Goal: Transaction & Acquisition: Purchase product/service

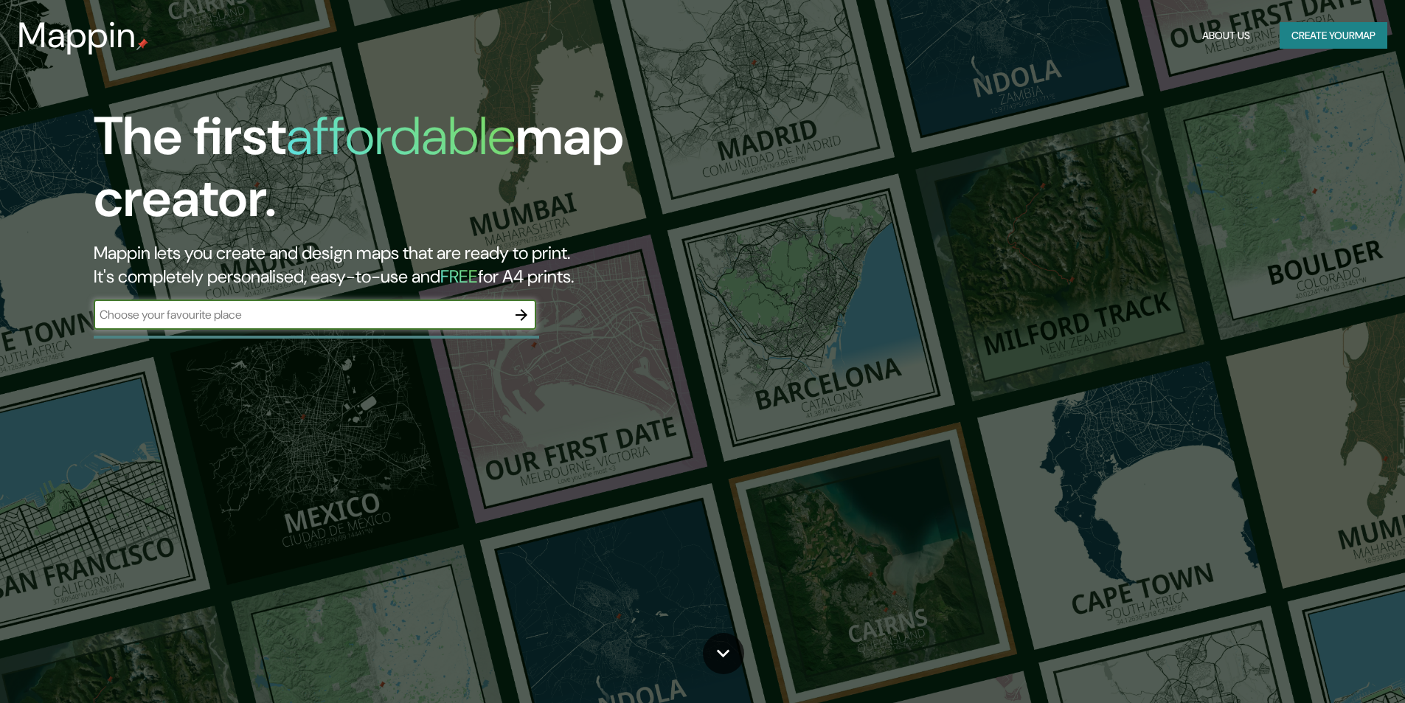
click at [376, 313] on input "text" at bounding box center [300, 314] width 413 height 17
type input "[STREET_ADDRESS][PERSON_NAME]"
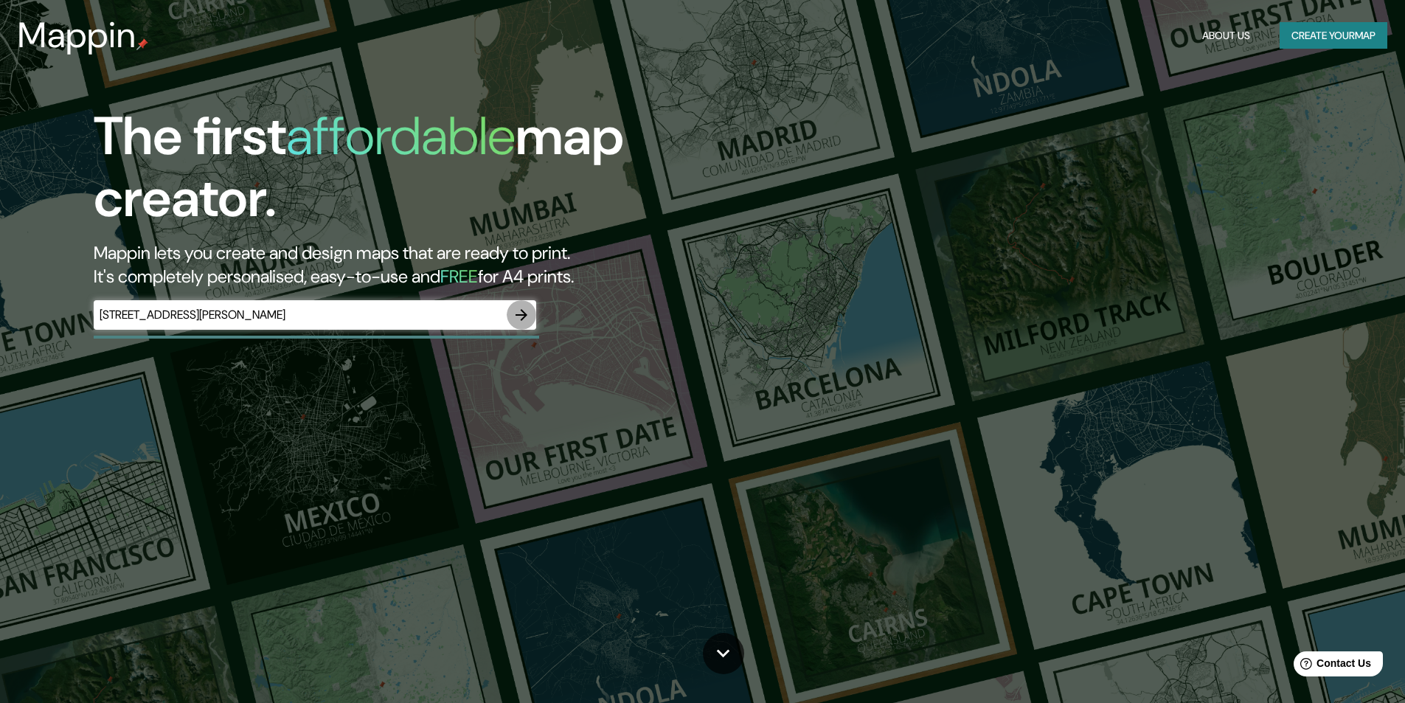
click at [517, 315] on icon "button" at bounding box center [521, 315] width 18 height 18
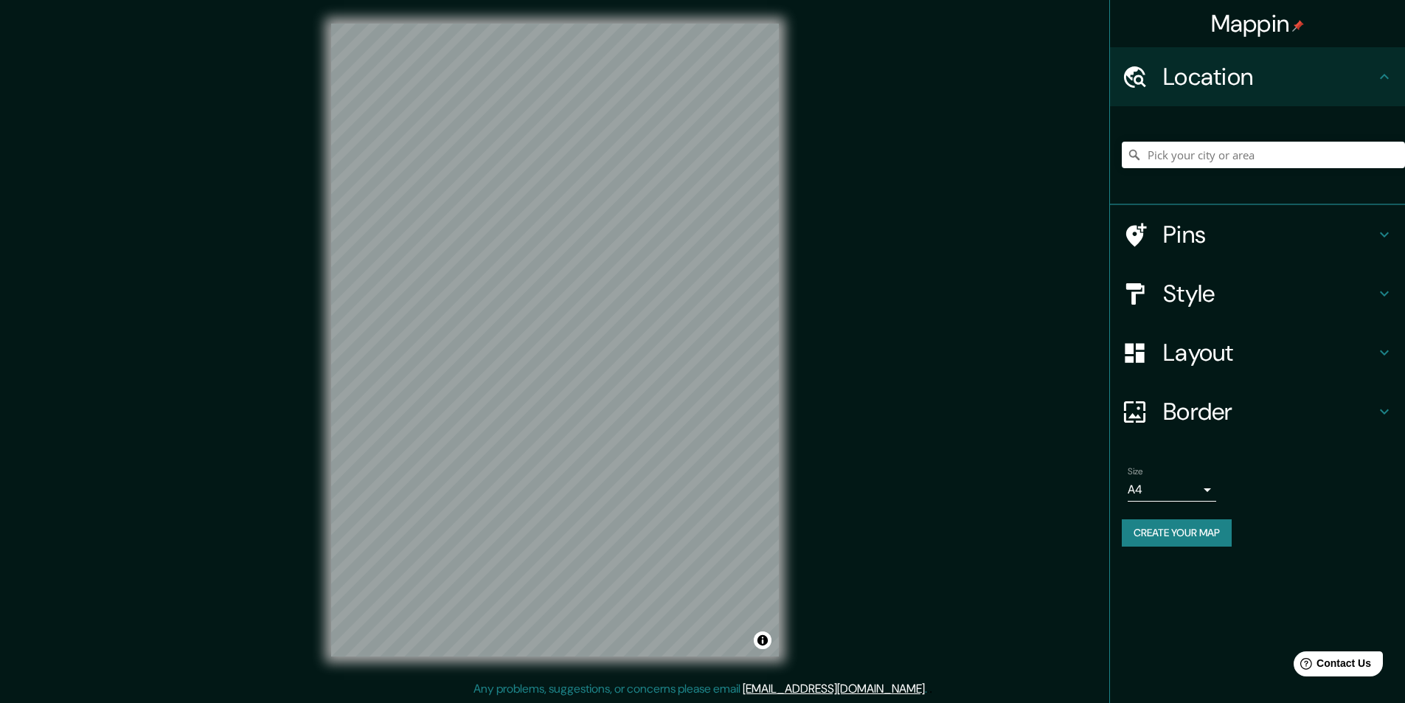
click at [1165, 310] on div "Style" at bounding box center [1257, 293] width 295 height 59
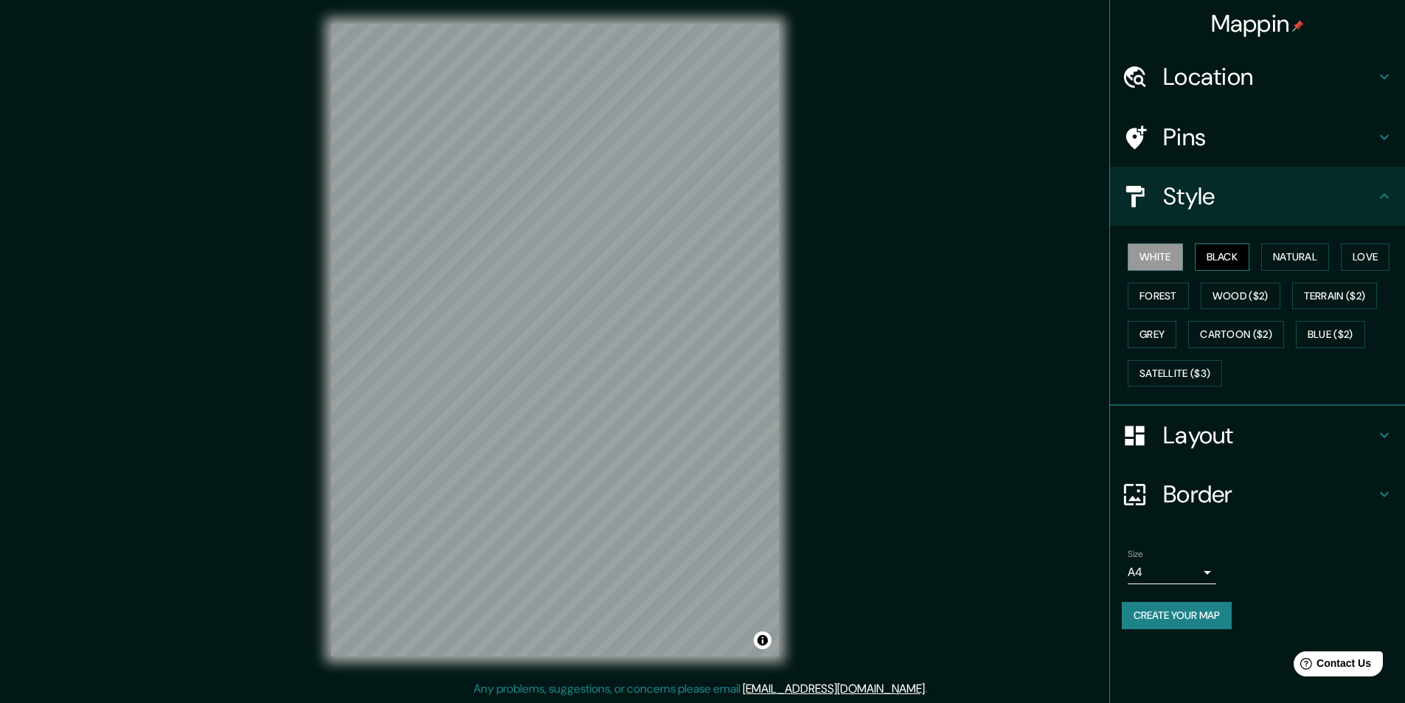
click at [1216, 247] on button "Black" at bounding box center [1222, 256] width 55 height 27
click at [1287, 260] on button "Natural" at bounding box center [1295, 256] width 68 height 27
click at [1365, 259] on button "Love" at bounding box center [1364, 256] width 49 height 27
click at [1155, 295] on button "Forest" at bounding box center [1157, 295] width 61 height 27
click at [1230, 302] on button "Wood ($2)" at bounding box center [1240, 295] width 80 height 27
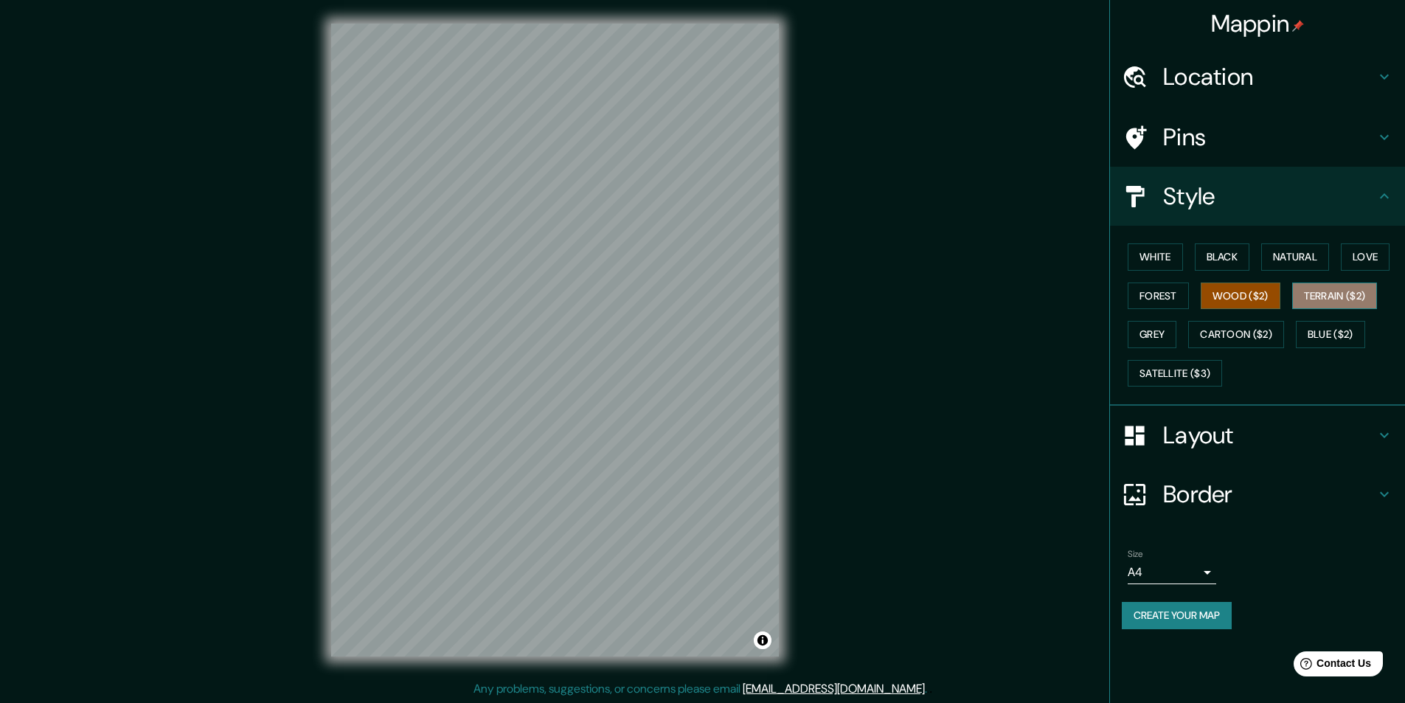
click at [1328, 302] on button "Terrain ($2)" at bounding box center [1335, 295] width 86 height 27
click at [1147, 333] on button "Grey" at bounding box center [1151, 334] width 49 height 27
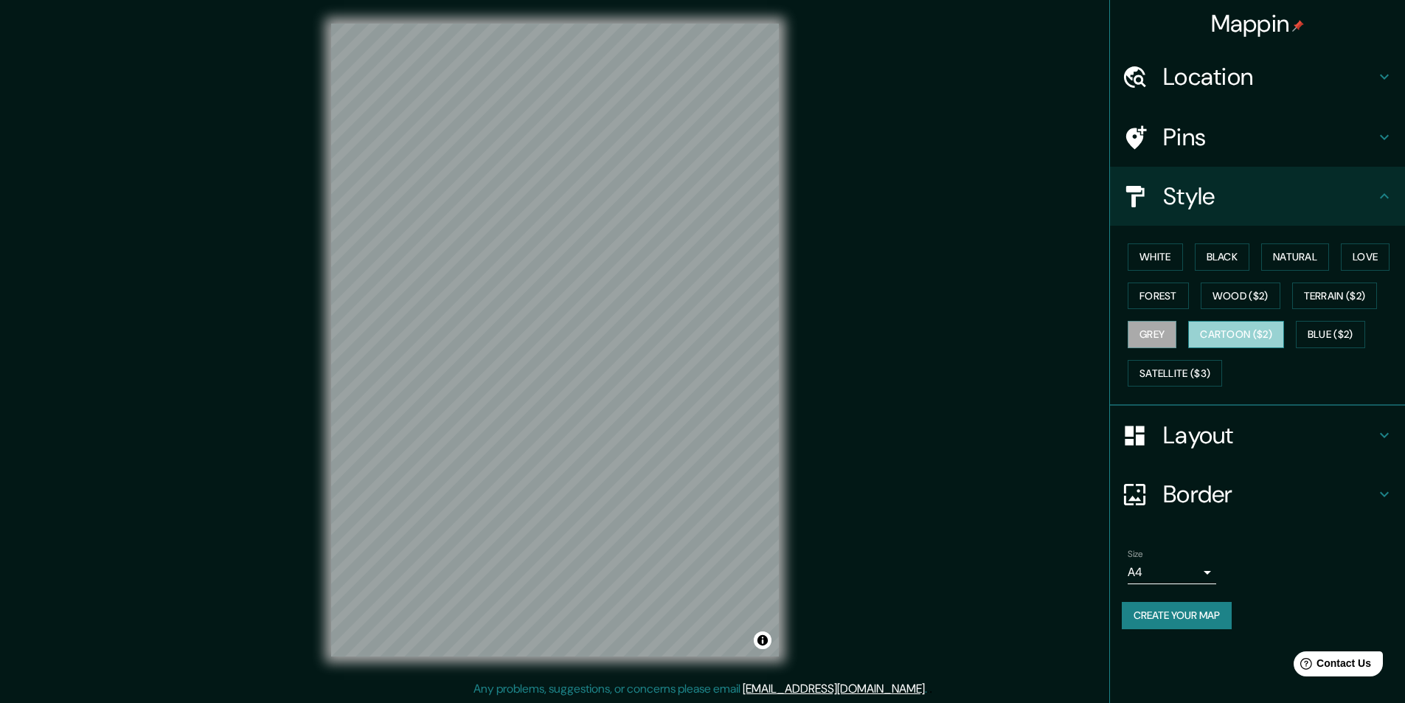
click at [1218, 332] on button "Cartoon ($2)" at bounding box center [1236, 334] width 96 height 27
click at [1341, 342] on button "Blue ($2)" at bounding box center [1330, 334] width 69 height 27
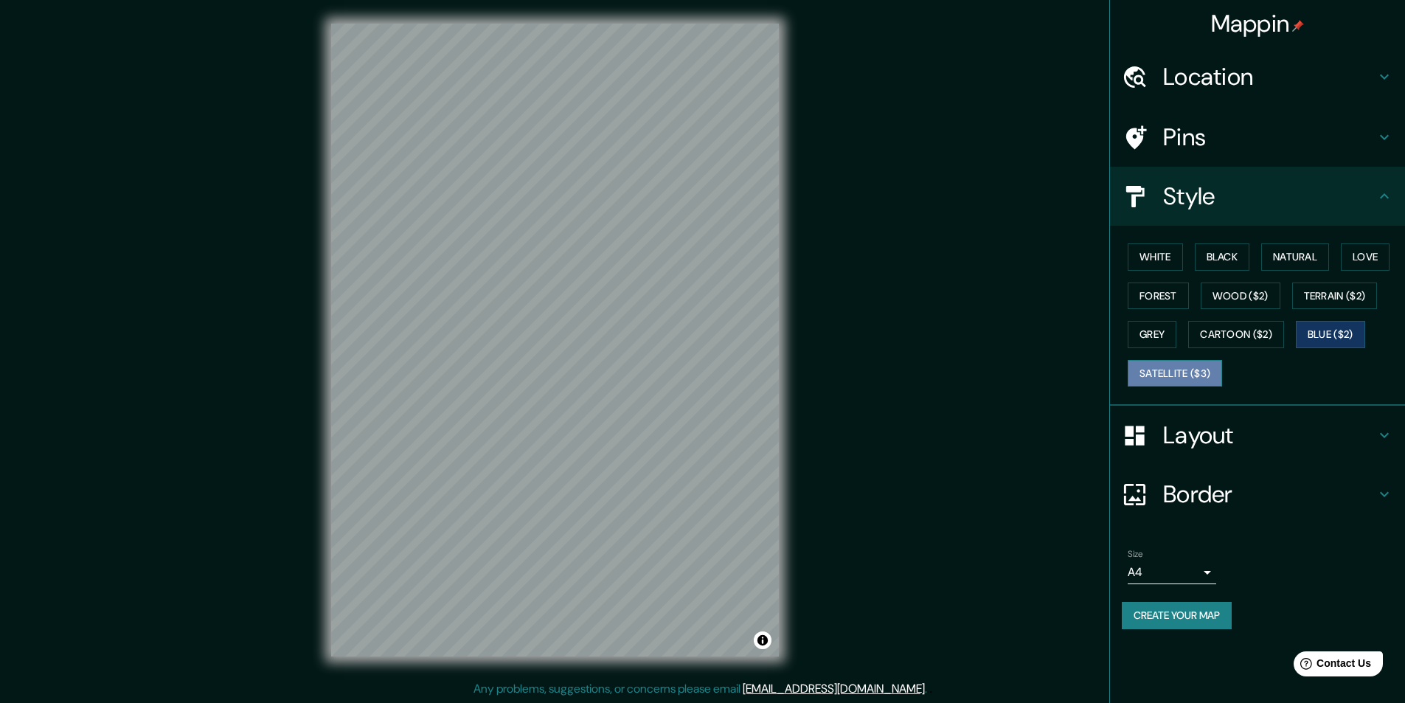
click at [1190, 371] on button "Satellite ($3)" at bounding box center [1174, 373] width 94 height 27
click at [1158, 255] on button "White" at bounding box center [1154, 256] width 55 height 27
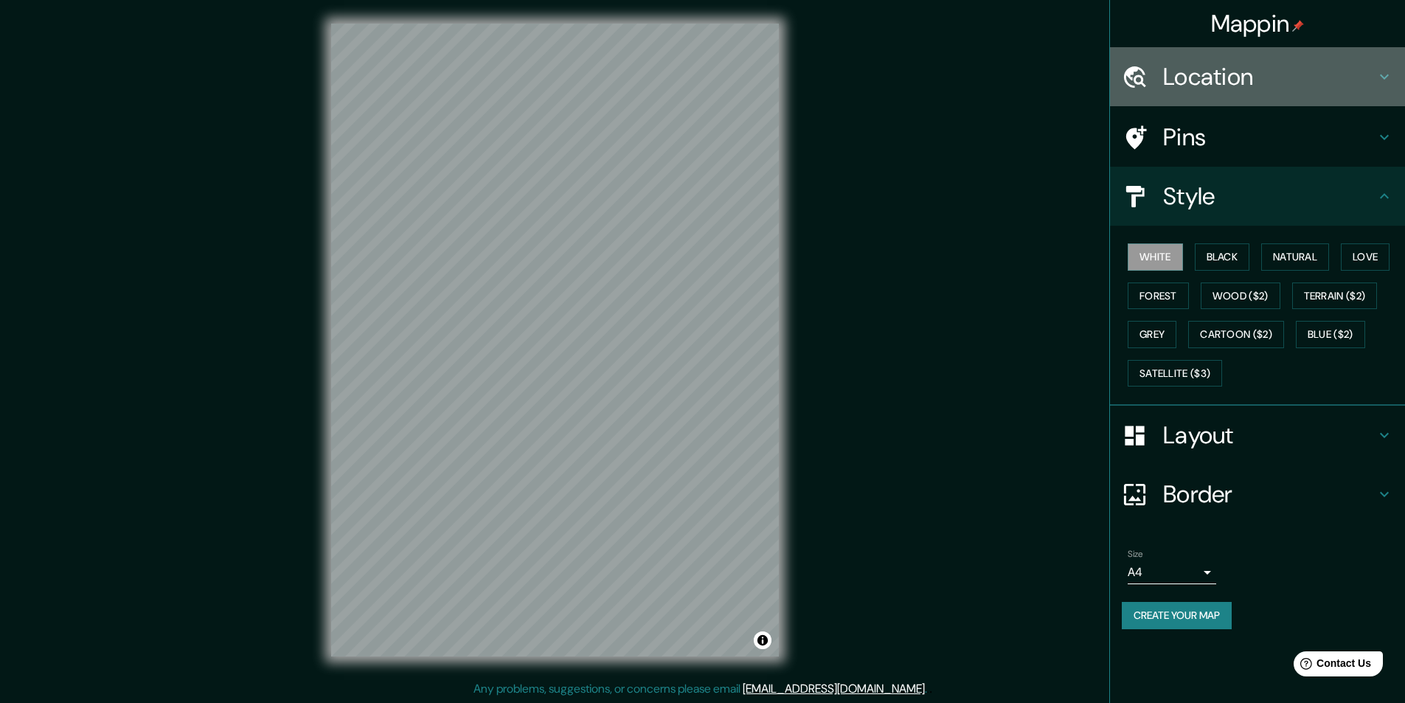
click at [1200, 77] on h4 "Location" at bounding box center [1269, 76] width 212 height 29
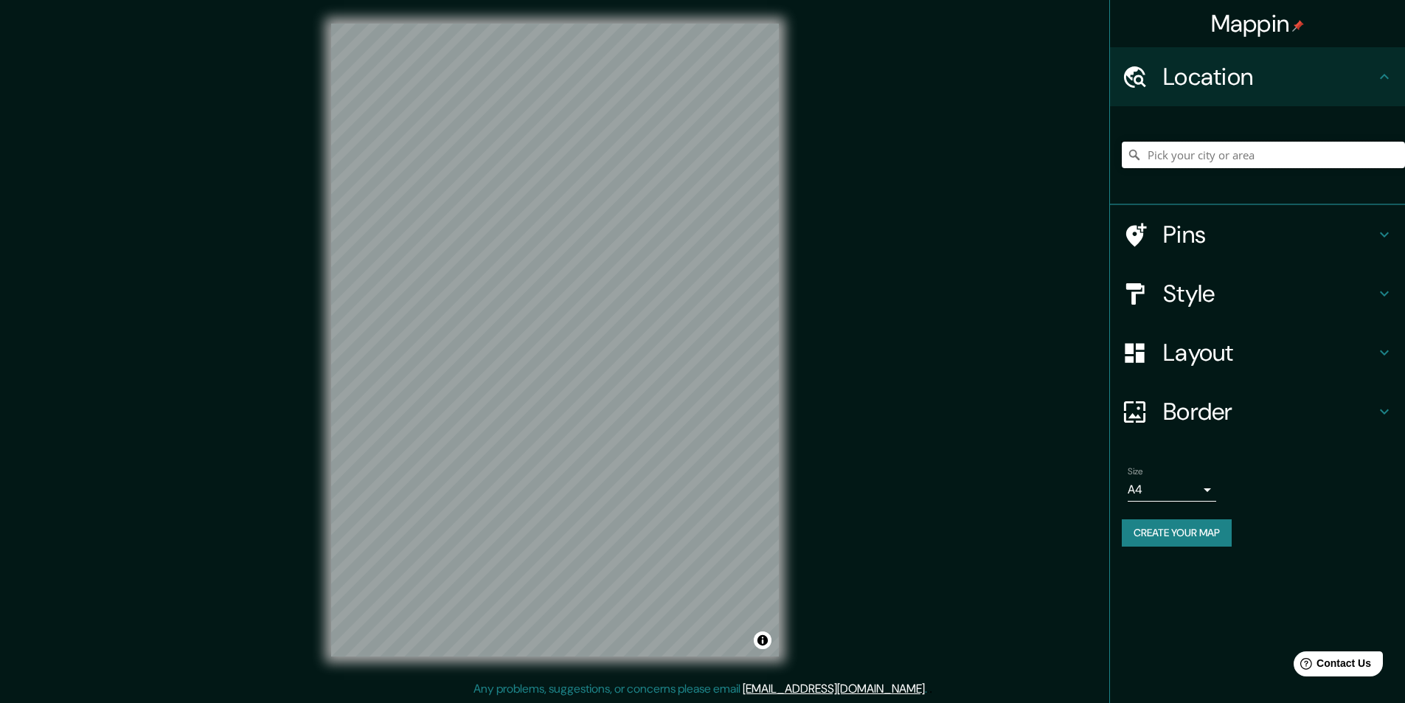
click at [1220, 156] on input "Pick your city or area" at bounding box center [1263, 155] width 283 height 27
paste input "[STREET_ADDRESS][PERSON_NAME]"
type input "[STREET_ADDRESS][PERSON_NAME]"
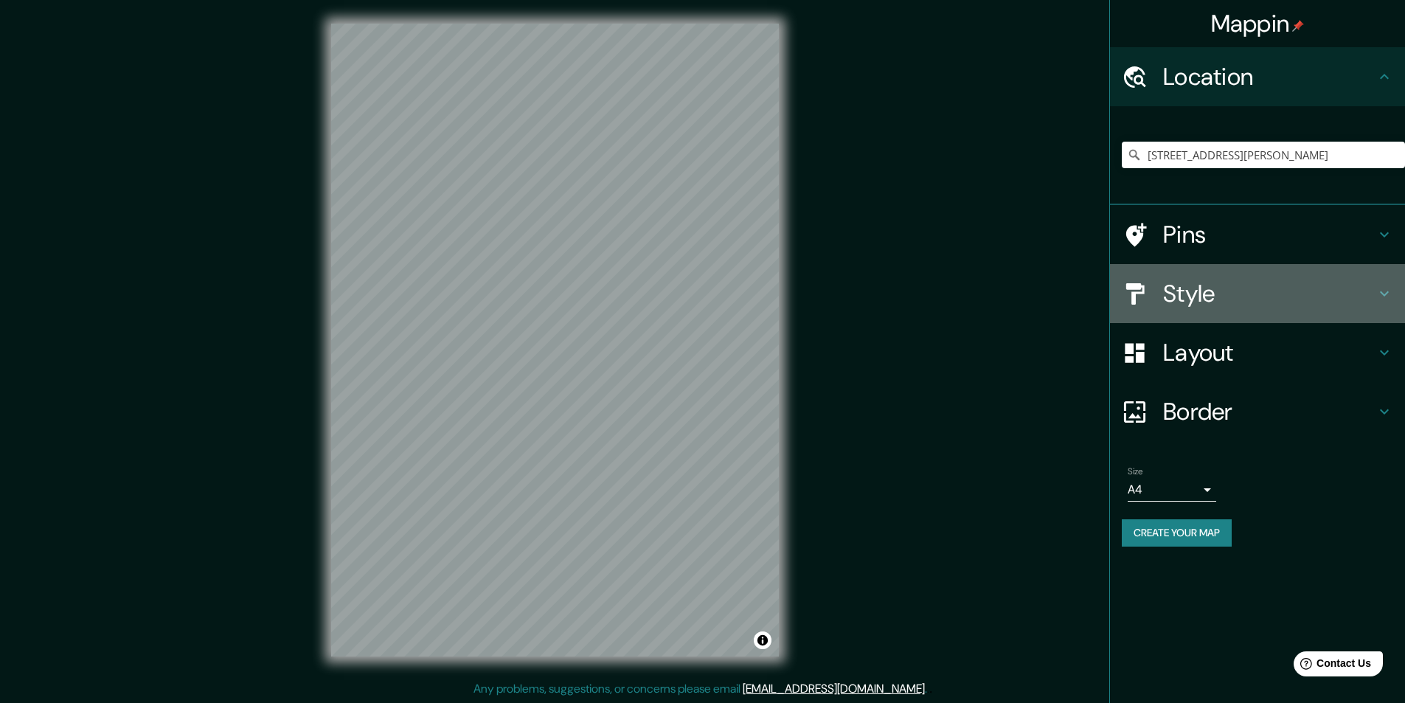
click at [1205, 280] on h4 "Style" at bounding box center [1269, 293] width 212 height 29
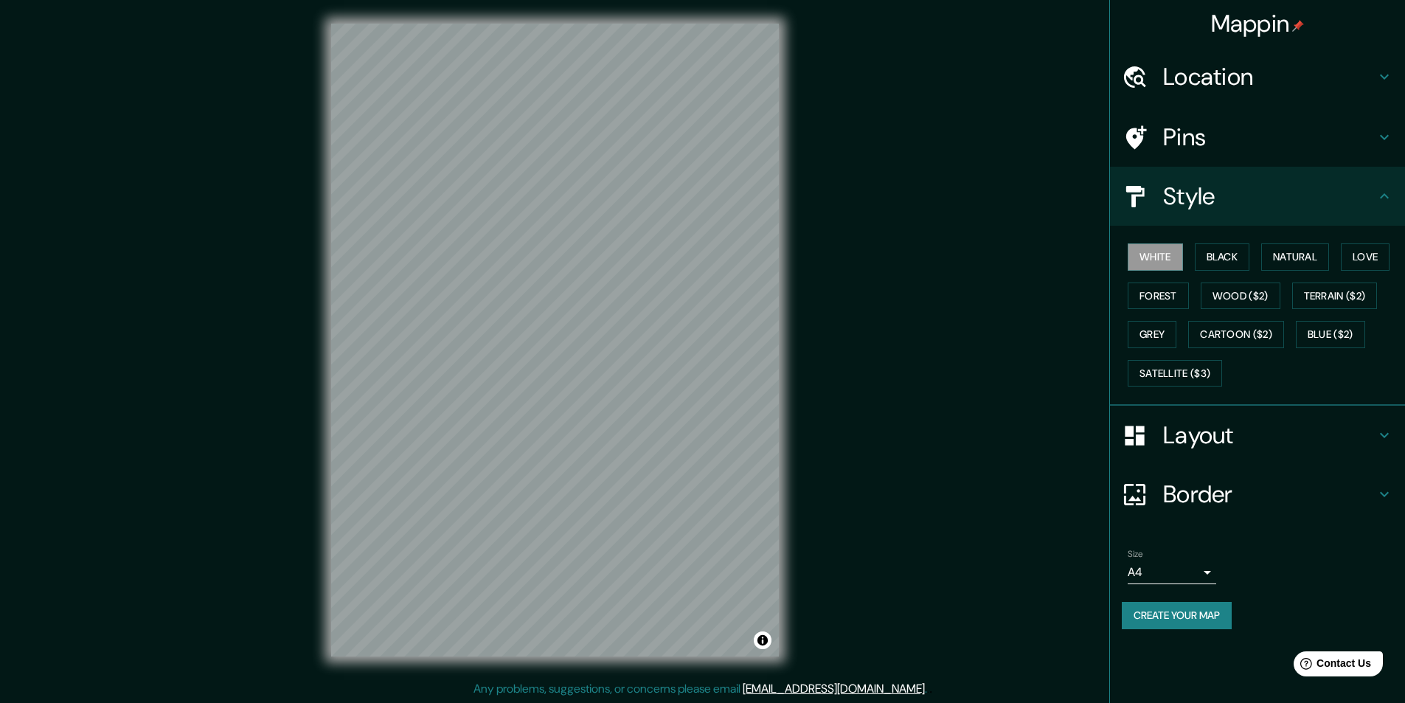
click at [1220, 419] on div "Layout" at bounding box center [1257, 435] width 295 height 59
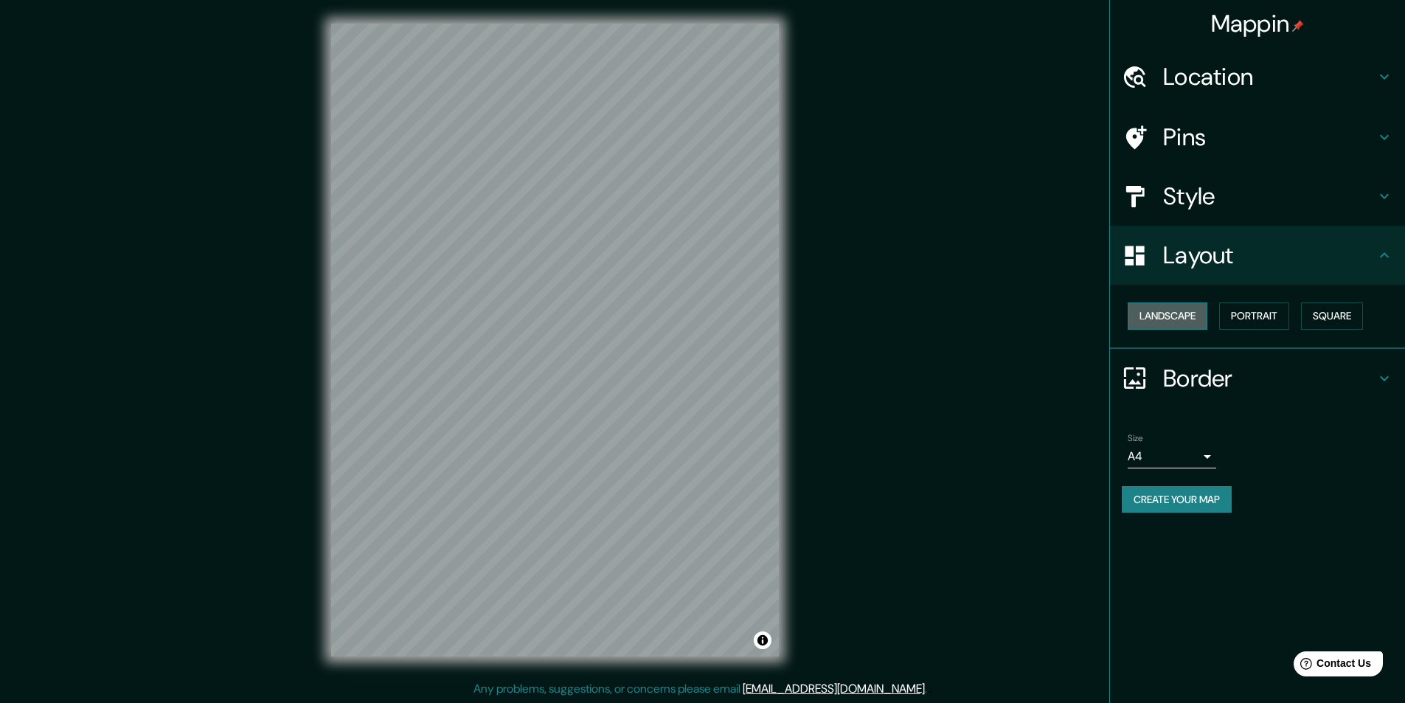
click at [1182, 318] on button "Landscape" at bounding box center [1167, 315] width 80 height 27
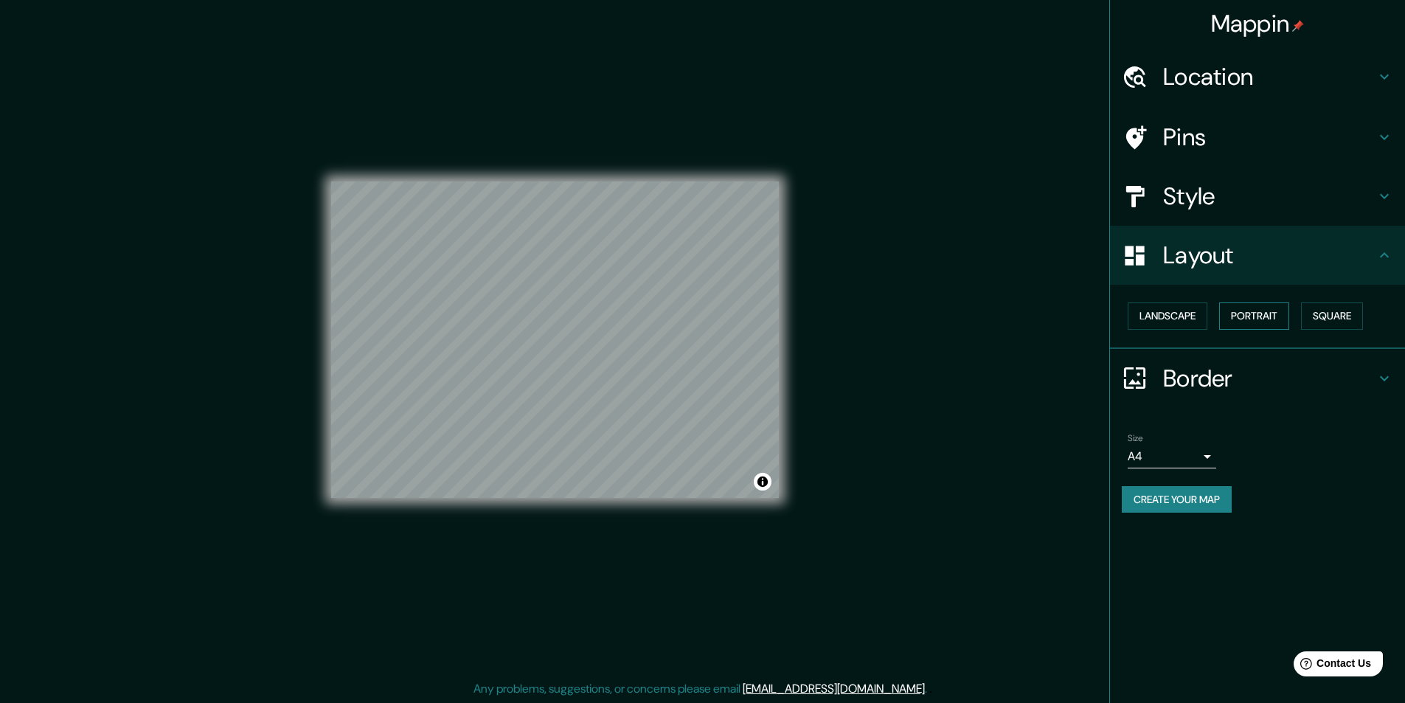
click at [1273, 319] on button "Portrait" at bounding box center [1254, 315] width 70 height 27
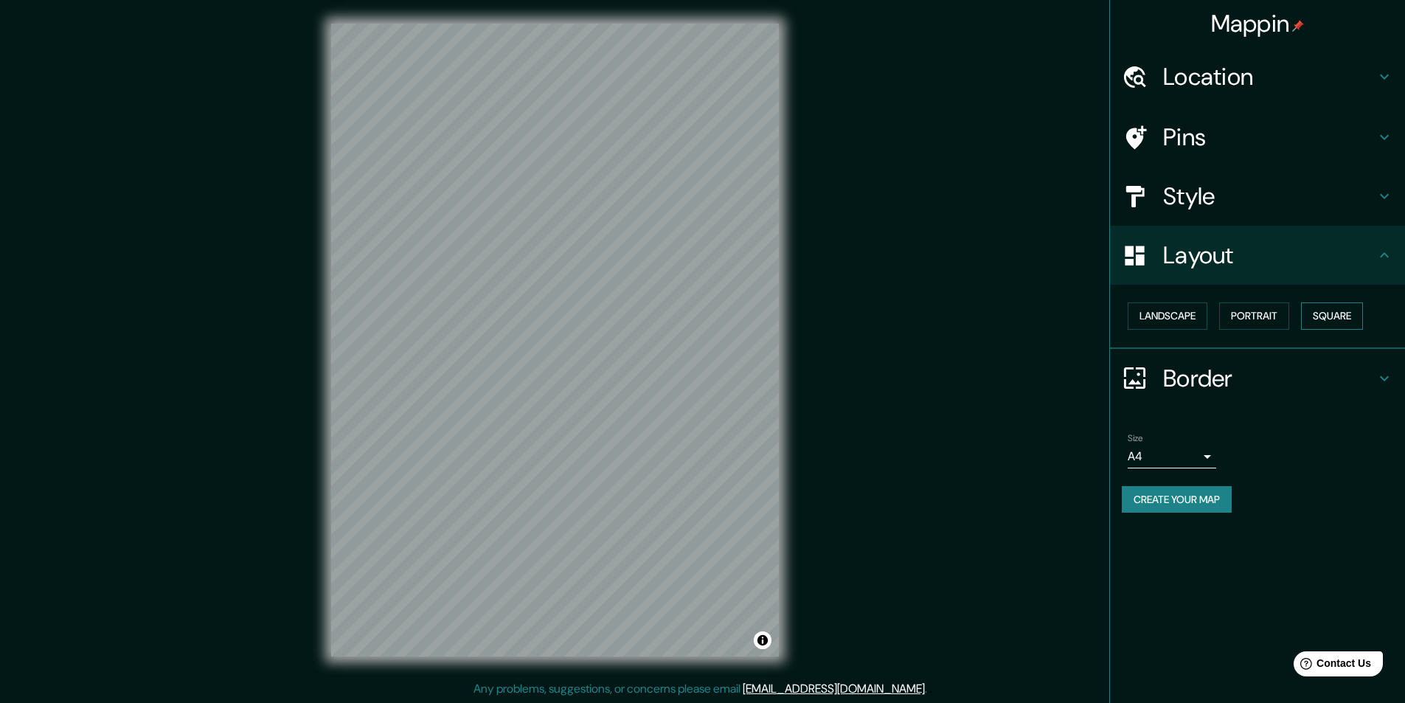
click at [1336, 311] on button "Square" at bounding box center [1332, 315] width 62 height 27
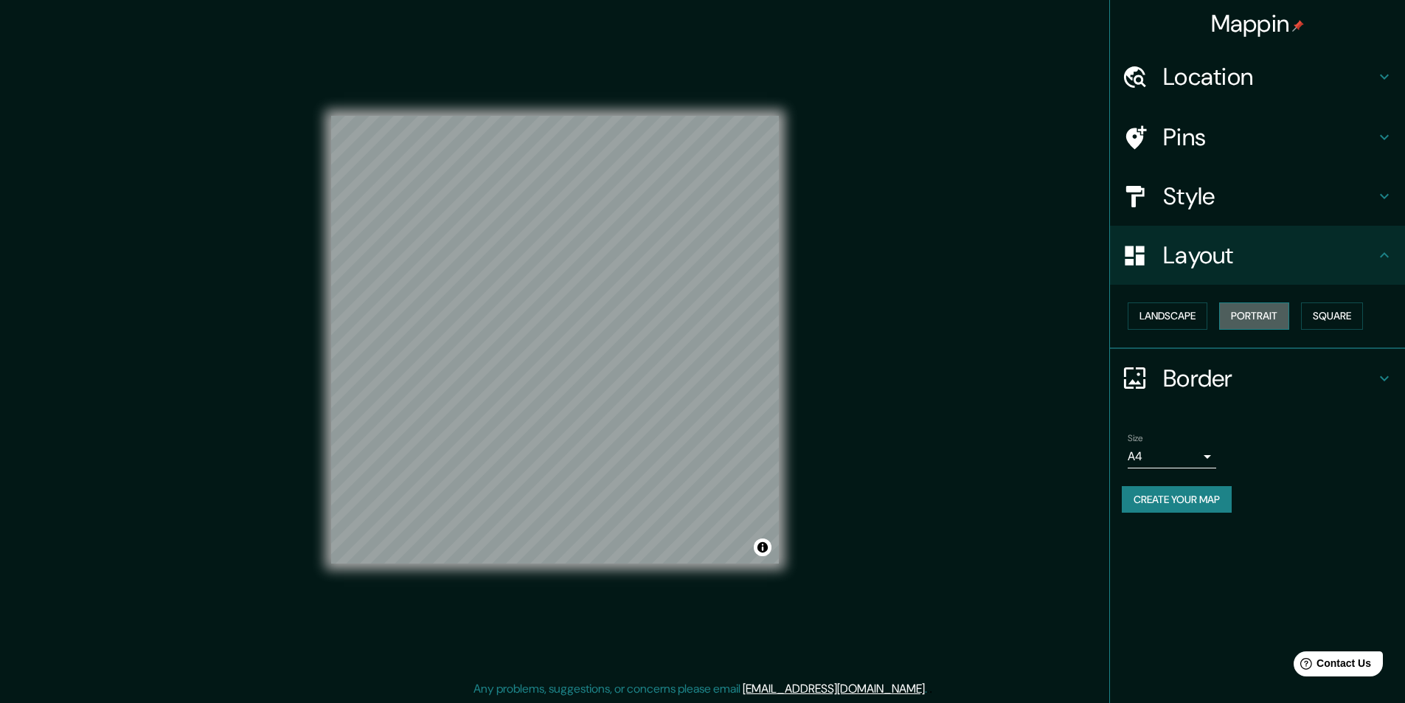
click at [1278, 318] on button "Portrait" at bounding box center [1254, 315] width 70 height 27
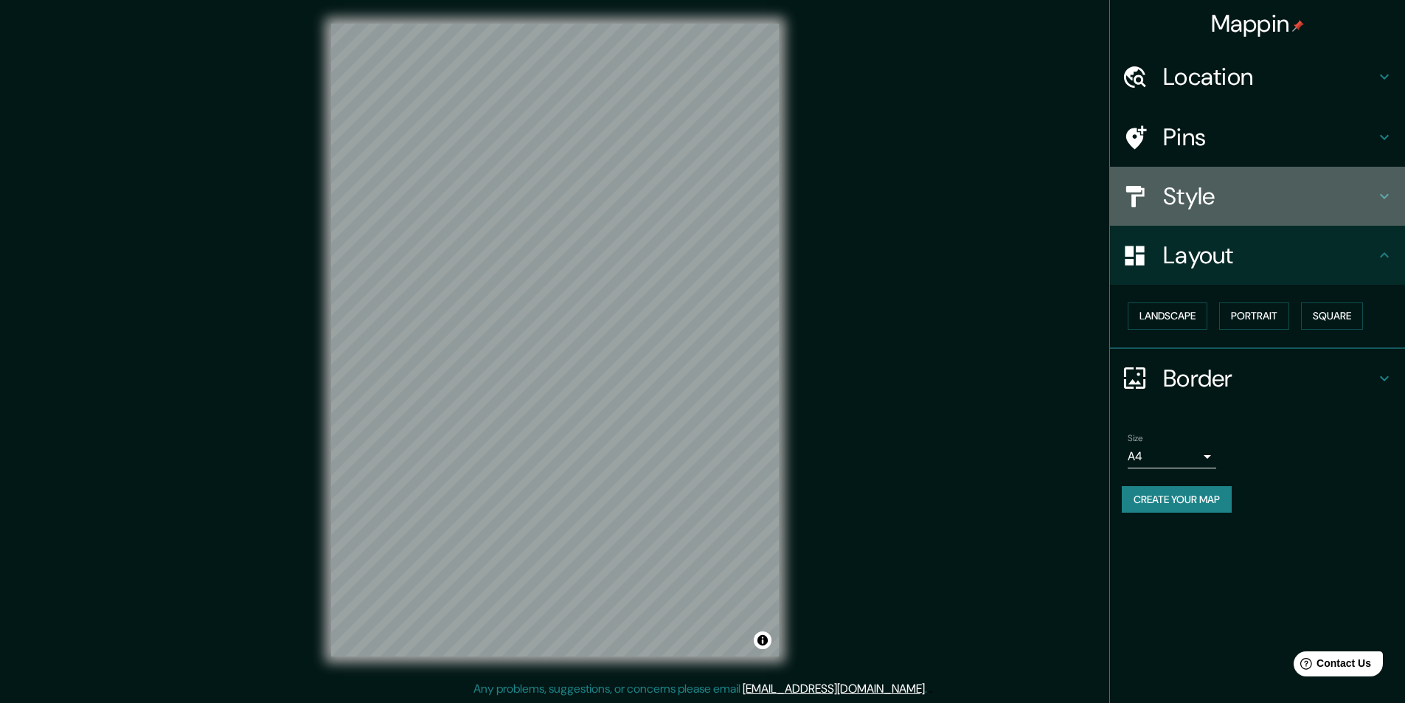
click at [1169, 195] on h4 "Style" at bounding box center [1269, 195] width 212 height 29
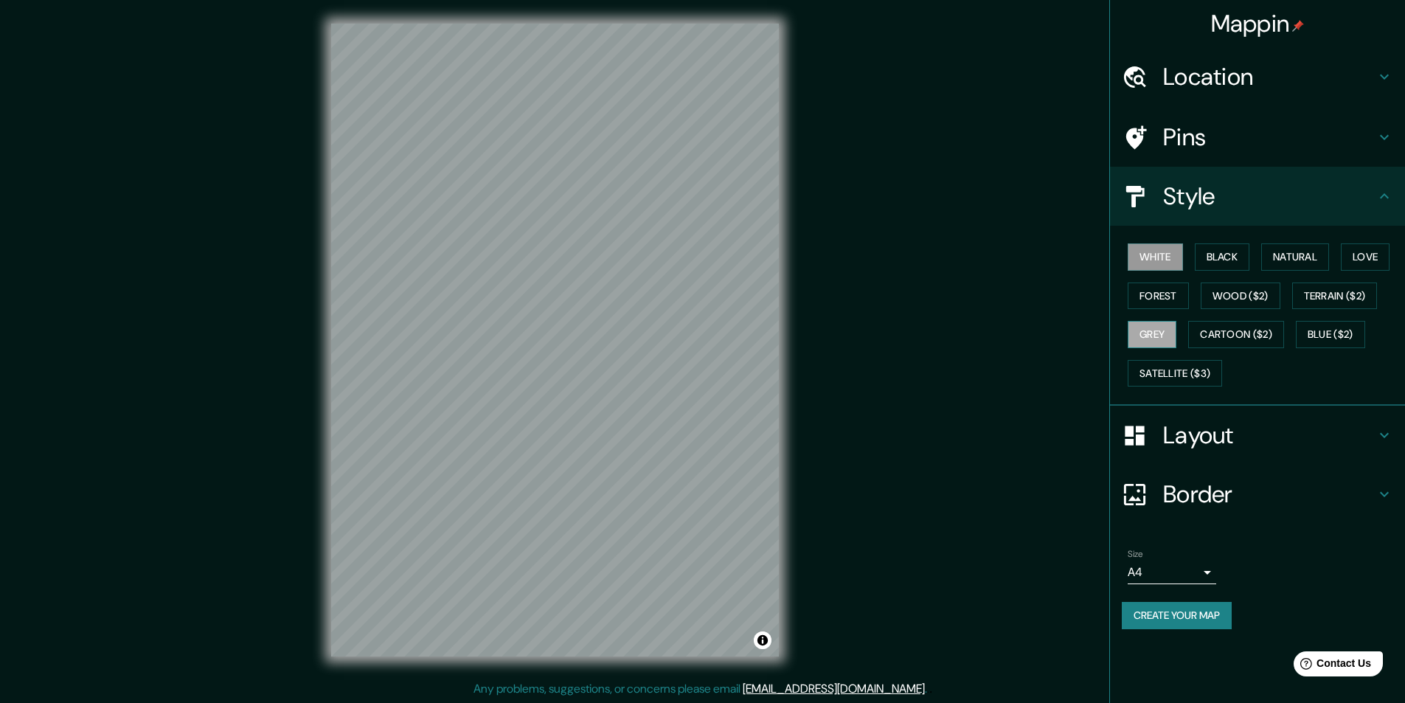
click at [1173, 330] on button "Grey" at bounding box center [1151, 334] width 49 height 27
click at [1165, 291] on button "Forest" at bounding box center [1157, 295] width 61 height 27
click at [1225, 300] on button "Wood ($2)" at bounding box center [1240, 295] width 80 height 27
click at [1293, 257] on button "Natural" at bounding box center [1295, 256] width 68 height 27
click at [1373, 264] on button "Love" at bounding box center [1364, 256] width 49 height 27
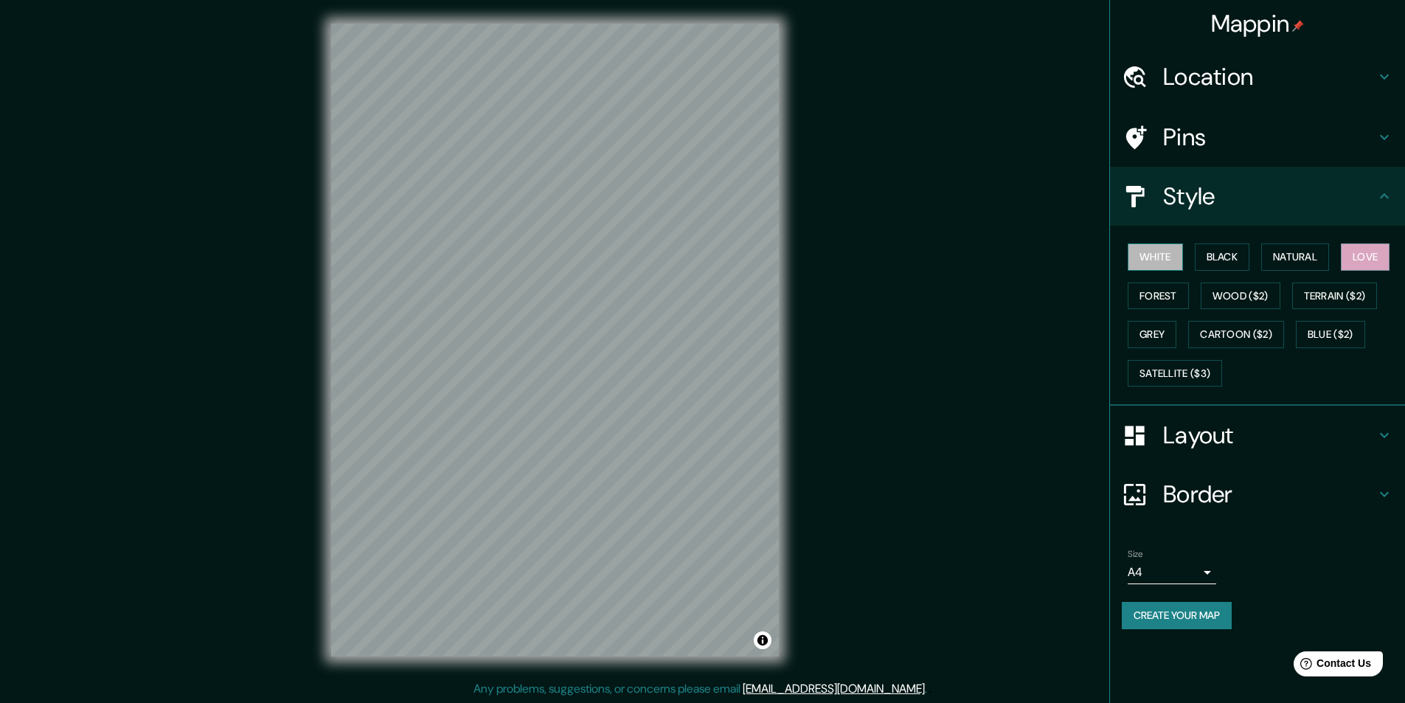
click at [1169, 266] on button "White" at bounding box center [1154, 256] width 55 height 27
click at [1206, 257] on button "Black" at bounding box center [1222, 256] width 55 height 27
